Goal: Task Accomplishment & Management: Complete application form

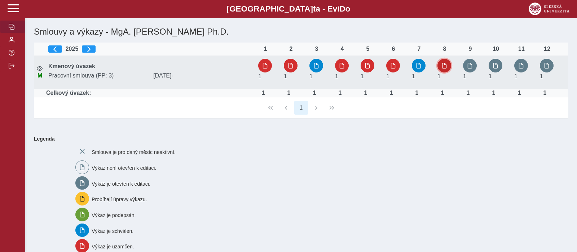
click at [443, 65] on span "button" at bounding box center [444, 66] width 6 height 6
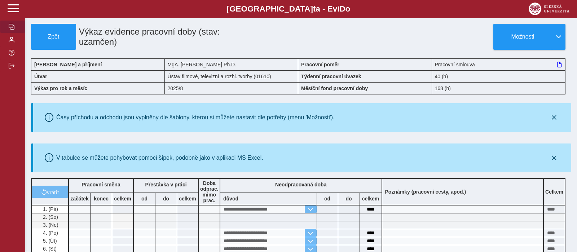
click at [15, 33] on button "button" at bounding box center [12, 26] width 25 height 13
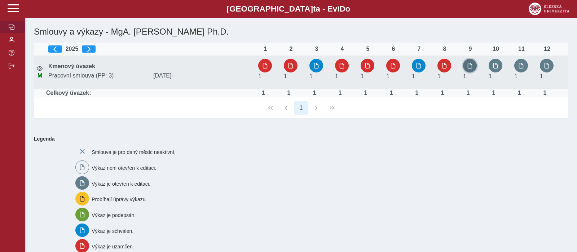
click at [466, 71] on button "button" at bounding box center [470, 66] width 14 height 14
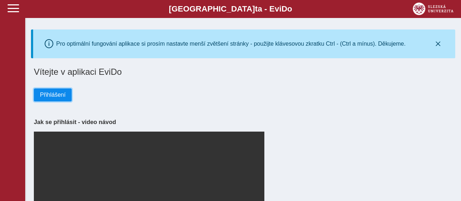
click at [57, 94] on span "Přihlášení" at bounding box center [53, 95] width 26 height 6
